Goal: Task Accomplishment & Management: Manage account settings

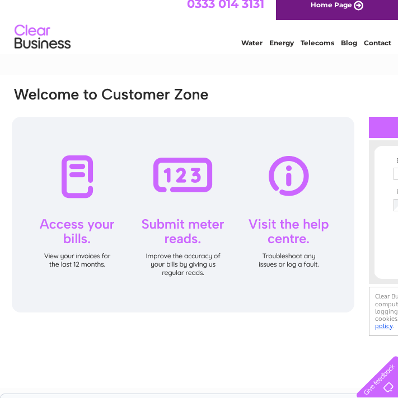
scroll to position [9, 39]
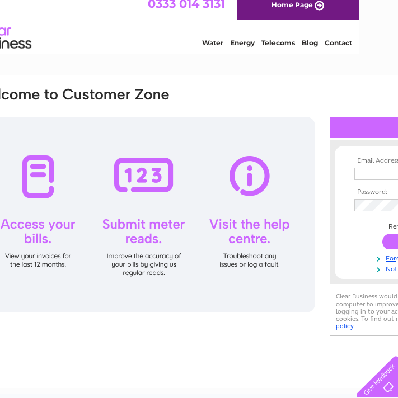
click at [50, 151] on div at bounding box center [144, 215] width 342 height 196
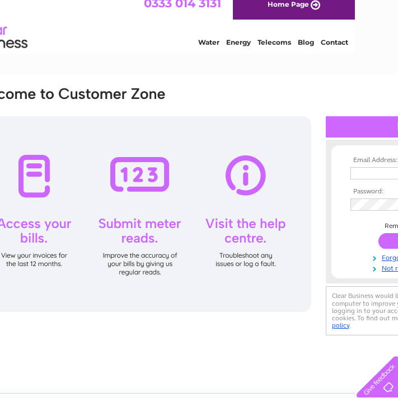
scroll to position [10, 156]
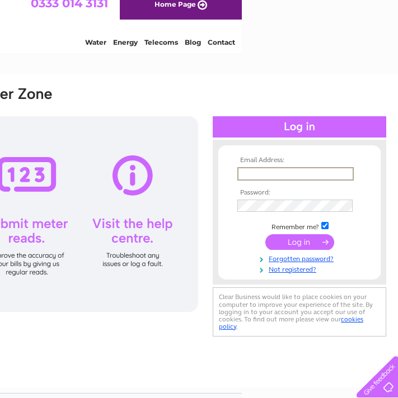
click at [294, 177] on input "text" at bounding box center [295, 173] width 116 height 13
type input "[PERSON_NAME][EMAIL_ADDRESS][DOMAIN_NAME]"
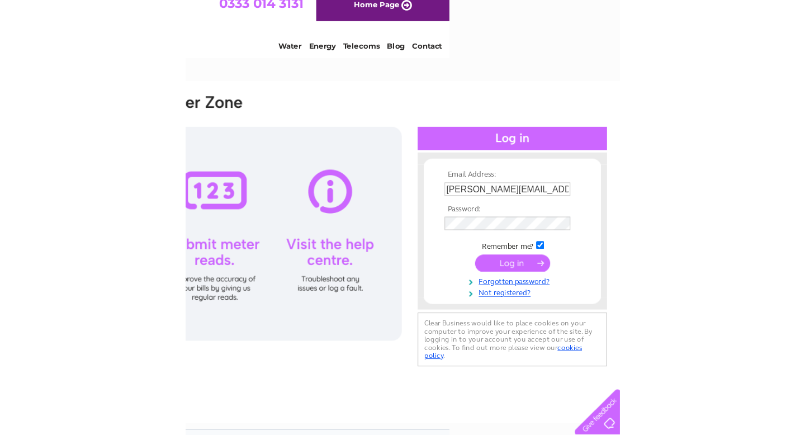
scroll to position [10, 0]
